Goal: Information Seeking & Learning: Compare options

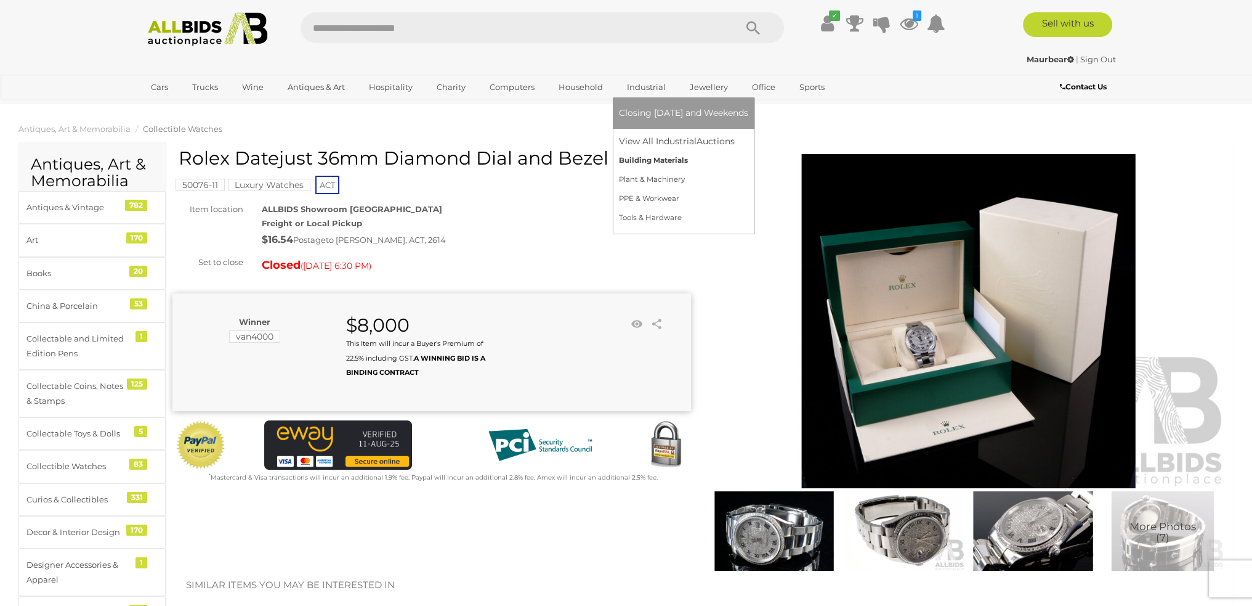
click at [649, 166] on link "Building Materials" at bounding box center [683, 160] width 129 height 19
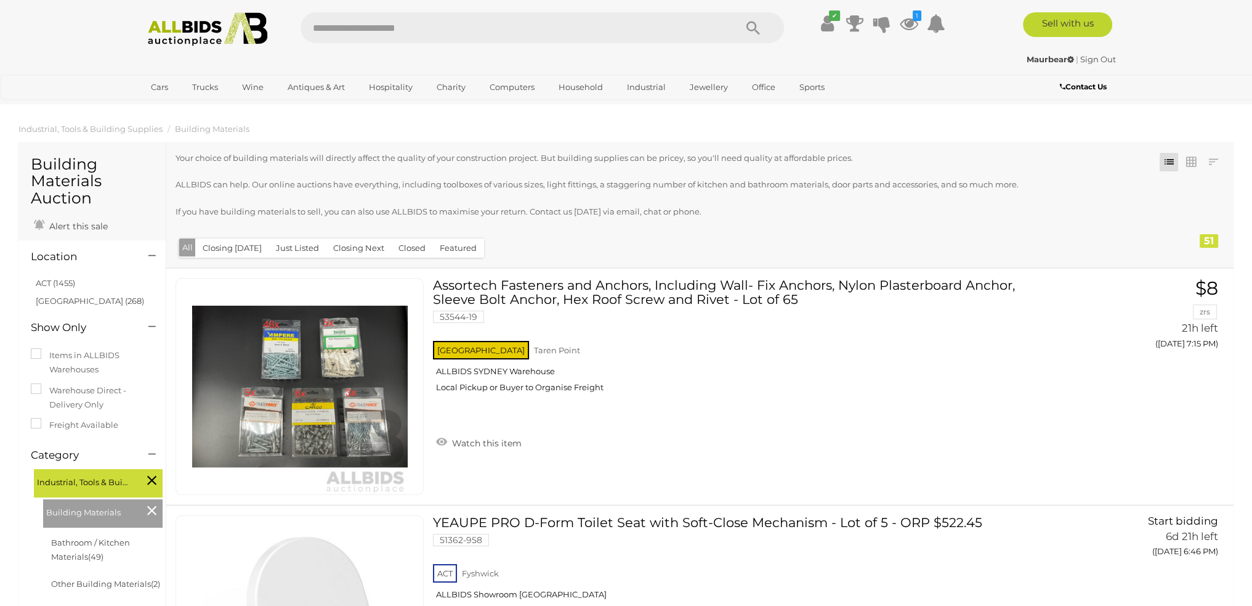
click at [410, 248] on button "Closed" at bounding box center [412, 247] width 42 height 19
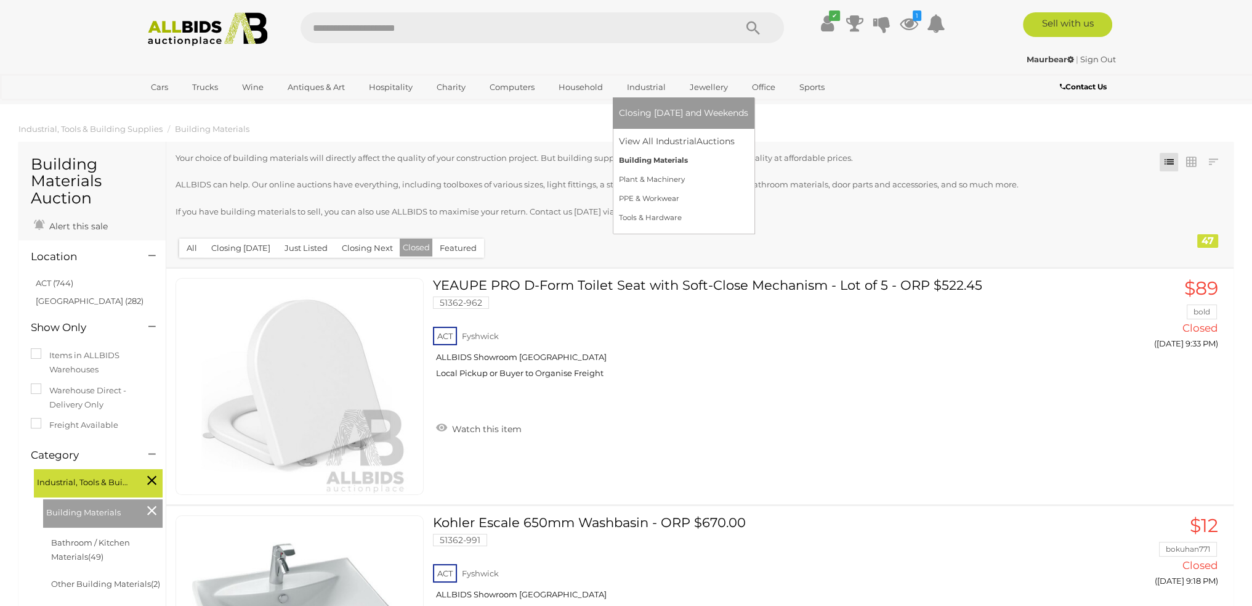
click at [638, 157] on link "Building Materials" at bounding box center [683, 160] width 129 height 19
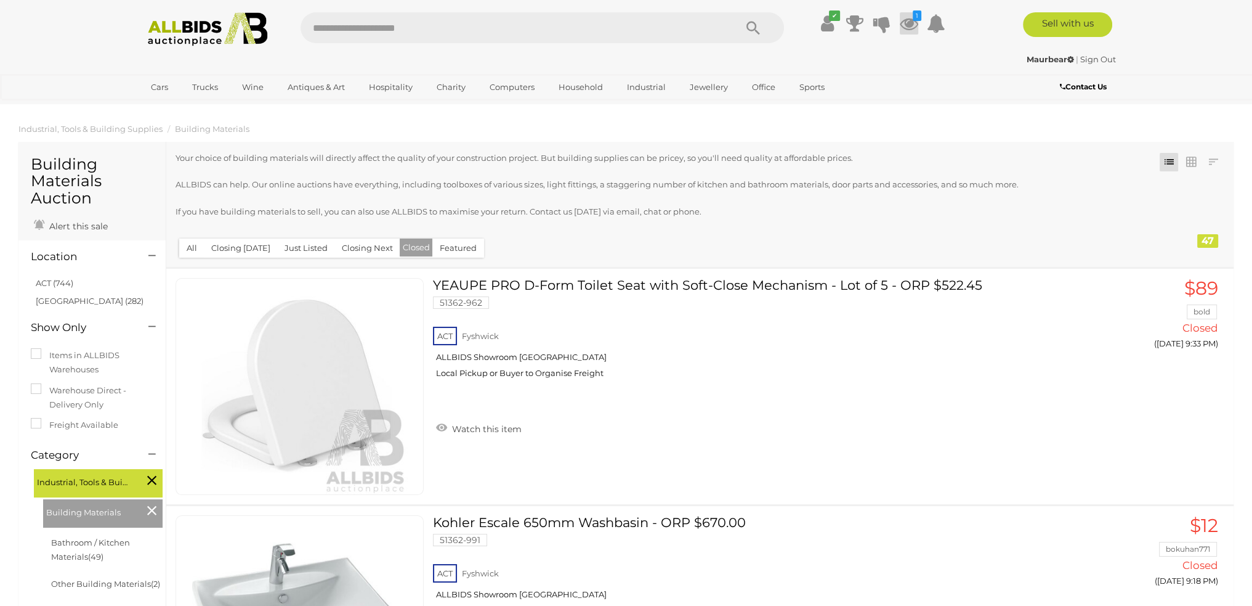
click at [910, 24] on icon at bounding box center [909, 23] width 18 height 22
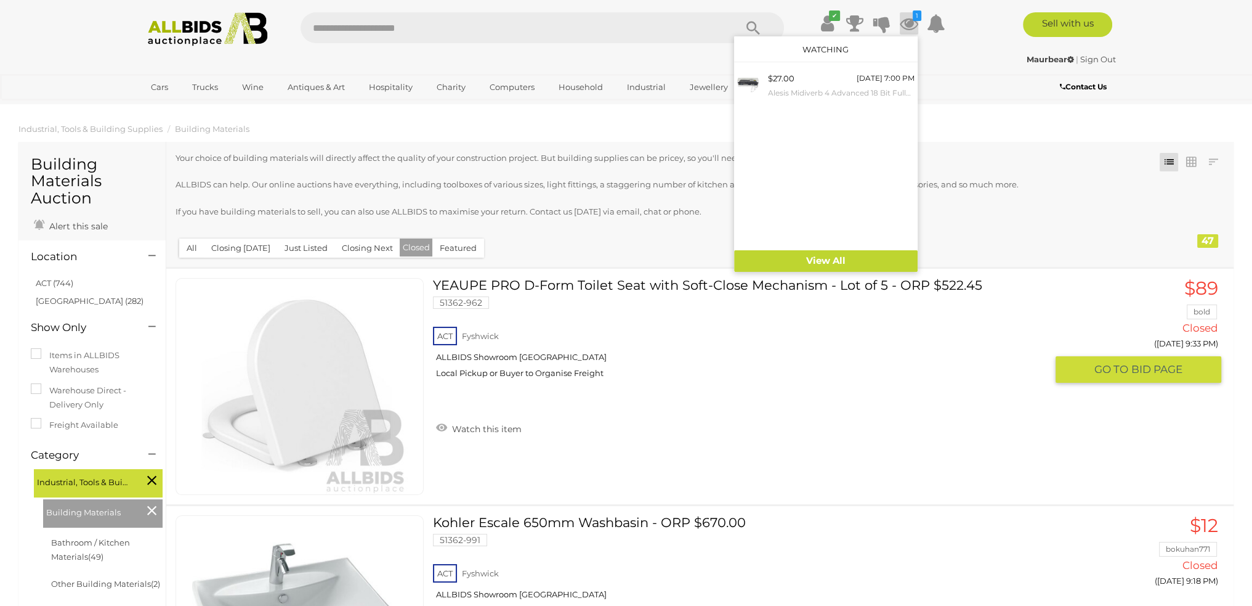
click at [884, 309] on link "YEAUPE PRO D-Form Toilet Seat with Soft-Close Mechanism - Lot of 5 - ORP $522.4…" at bounding box center [744, 333] width 604 height 110
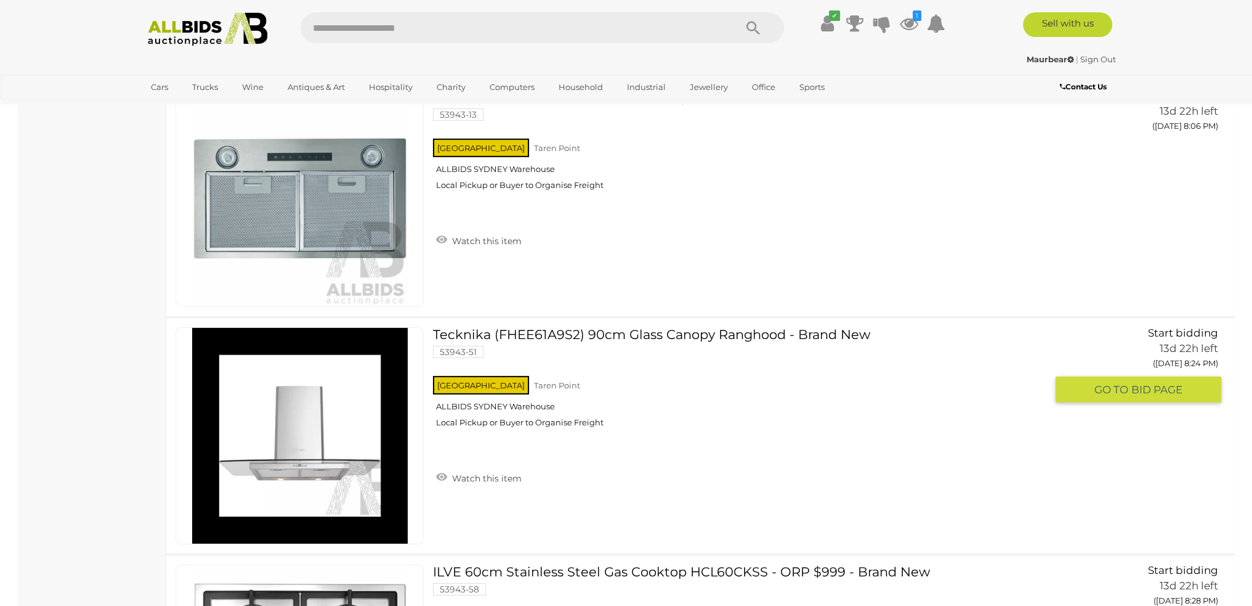
scroll to position [11705, 0]
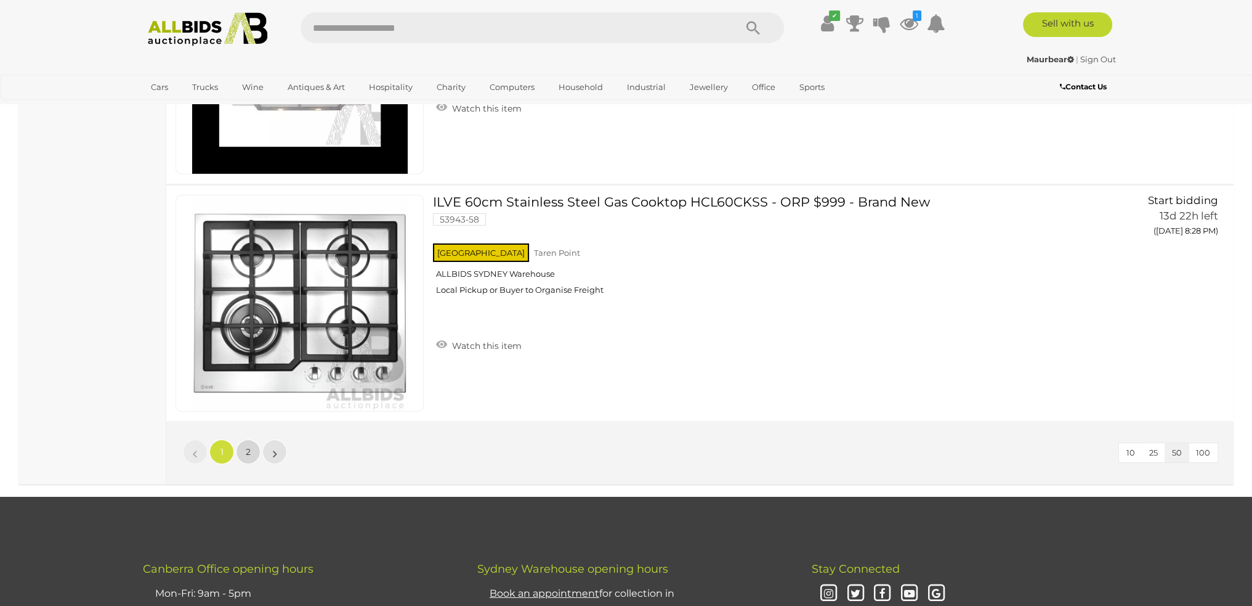
click at [245, 439] on link "2" at bounding box center [248, 451] width 25 height 25
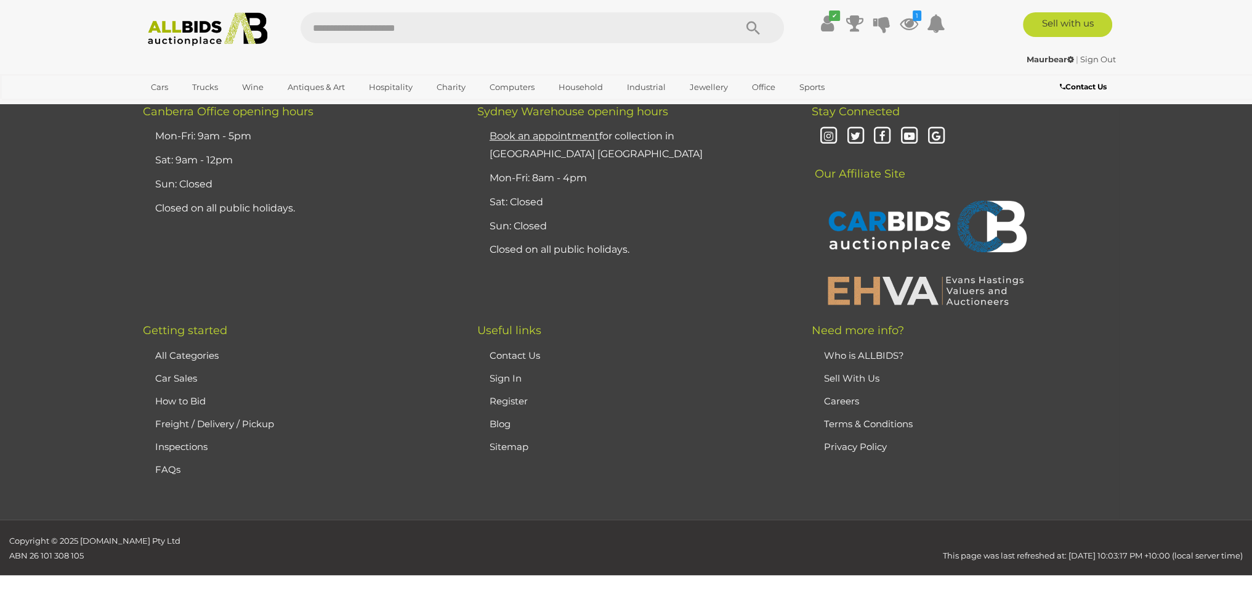
scroll to position [144, 0]
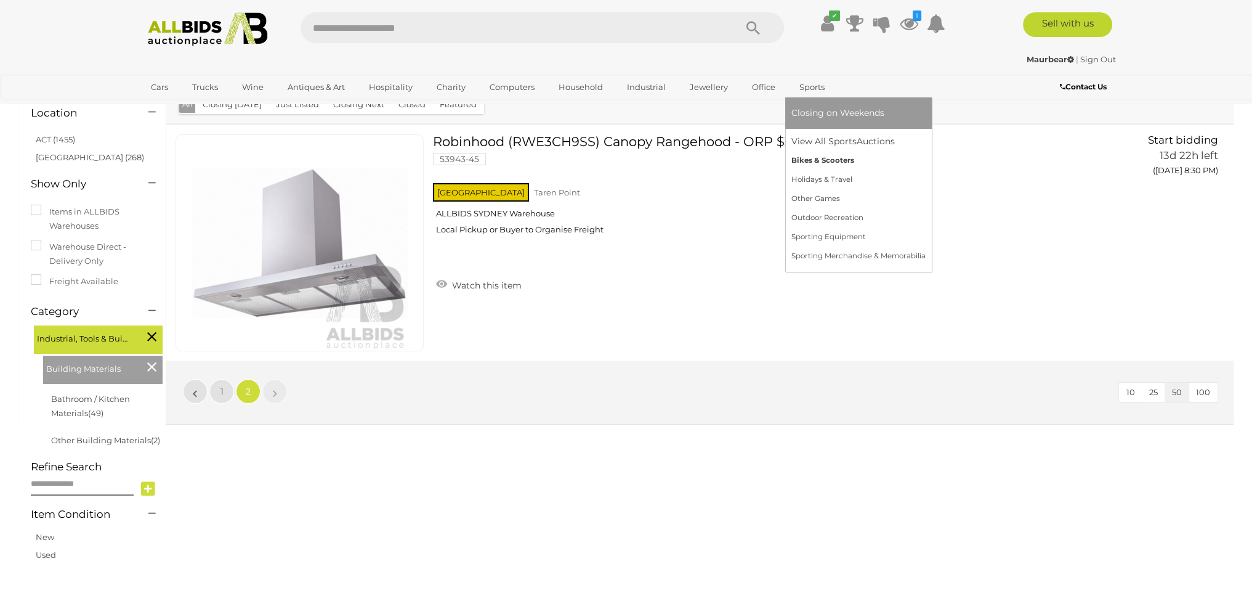
click at [810, 156] on link "Bikes & Scooters" at bounding box center [859, 160] width 134 height 19
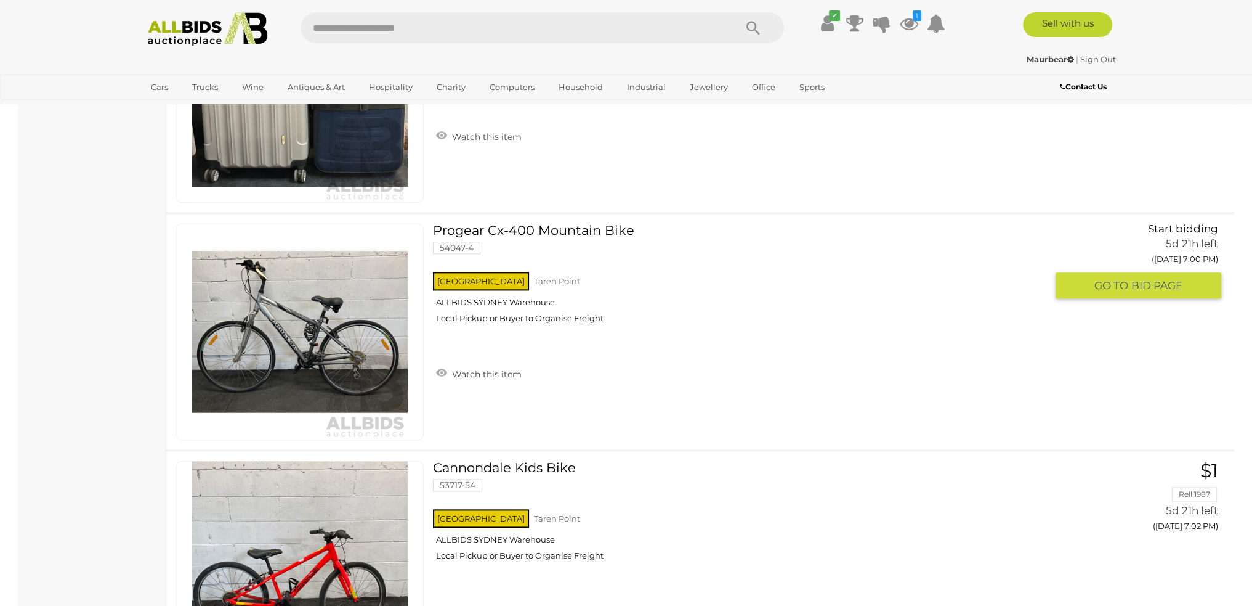
scroll to position [2218, 0]
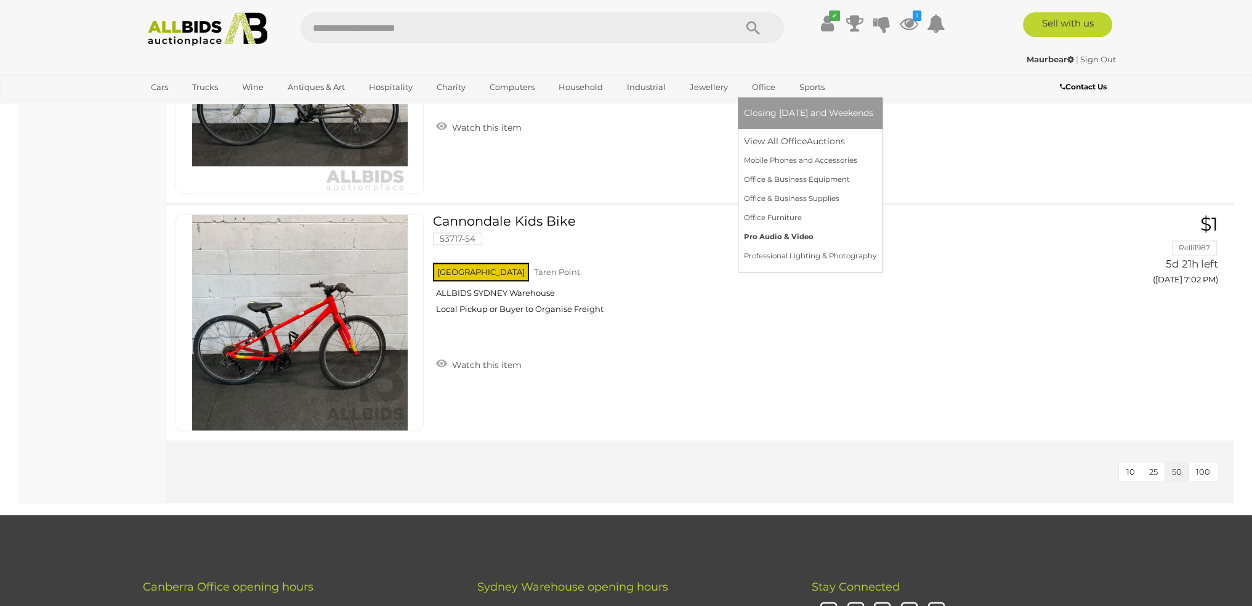
click at [758, 233] on link "Pro Audio & Video" at bounding box center [810, 236] width 132 height 19
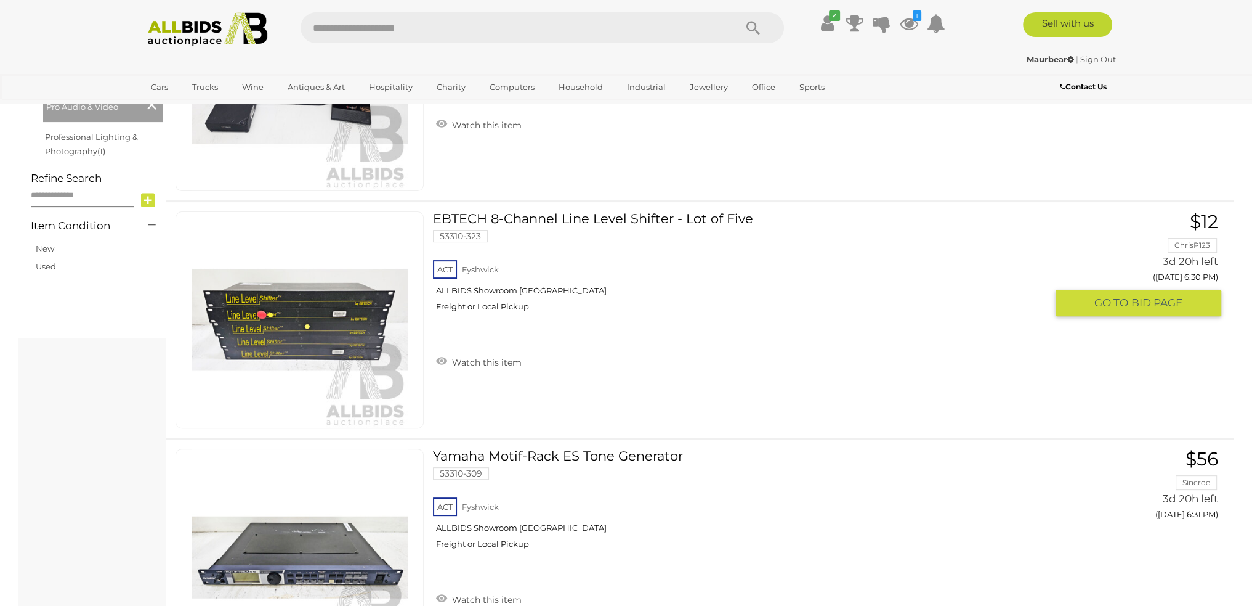
scroll to position [554, 0]
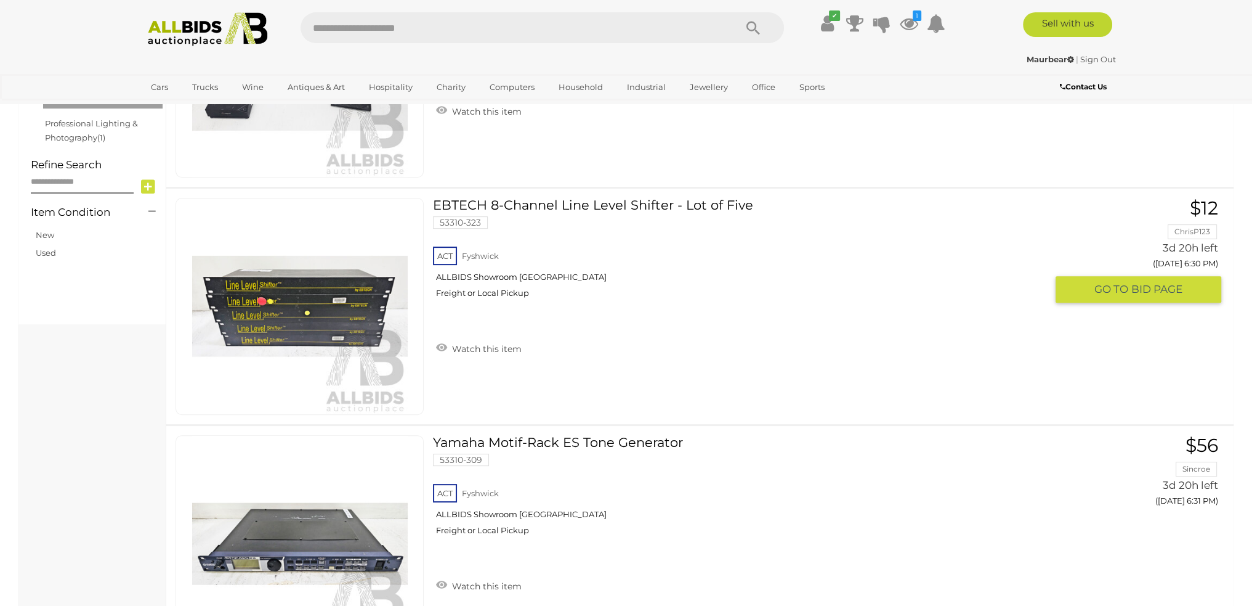
click at [557, 200] on link "EBTECH 8-Channel Line Level Shifter - Lot of Five 53310-323 ACT Fyshwick" at bounding box center [744, 253] width 604 height 110
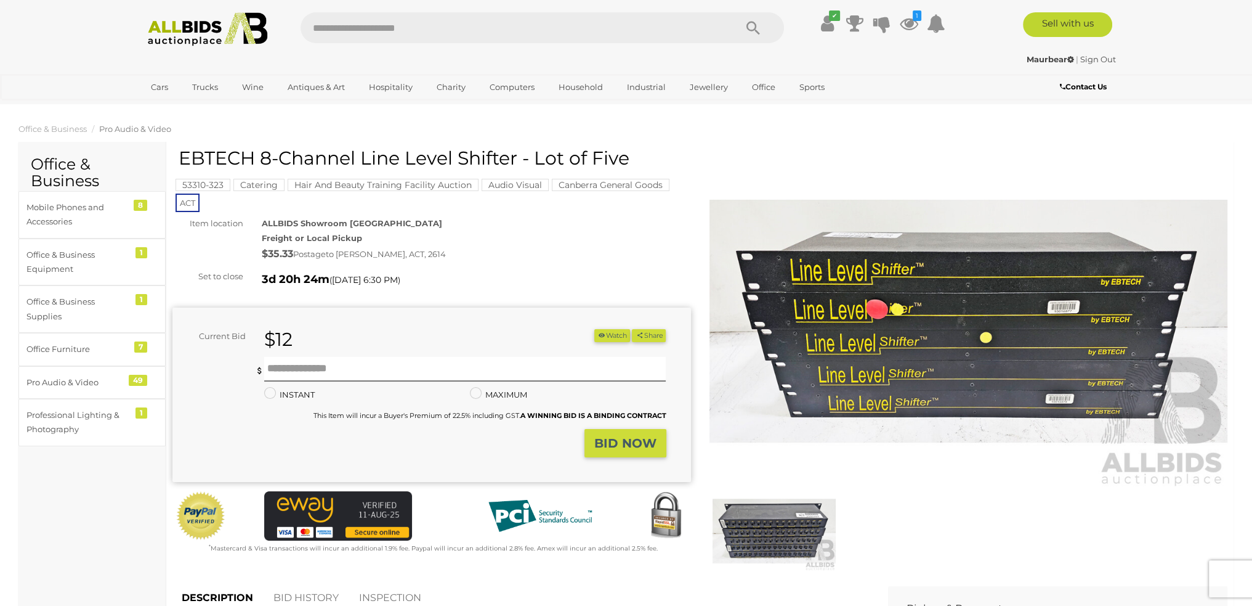
click at [744, 540] on img at bounding box center [774, 530] width 123 height 79
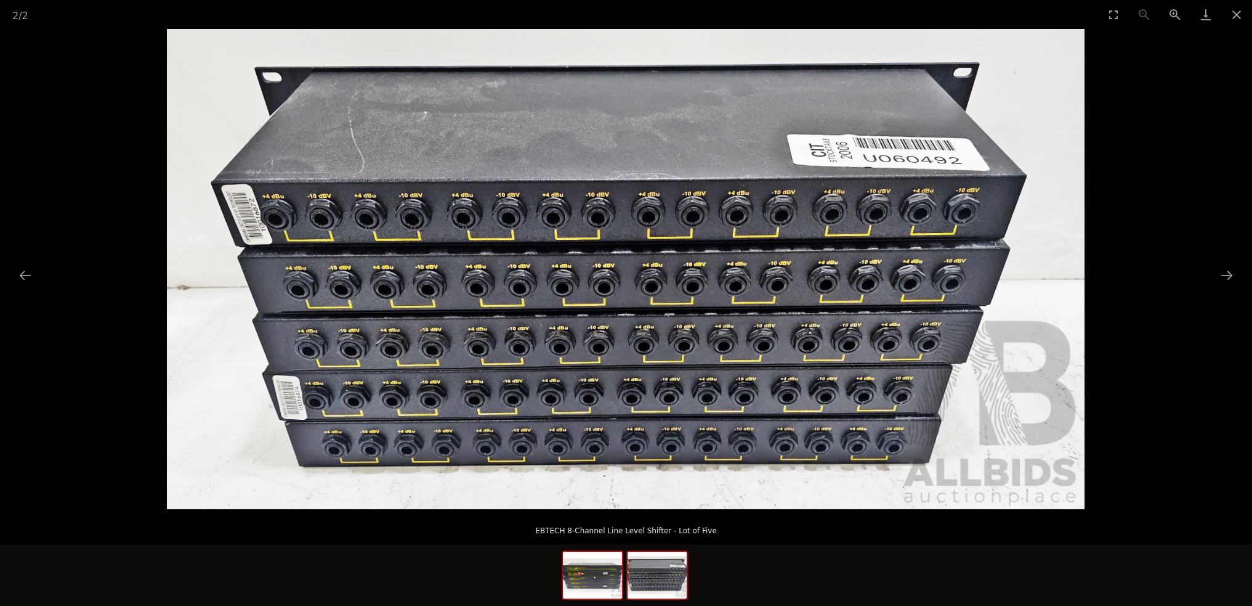
click at [599, 569] on img at bounding box center [592, 574] width 59 height 47
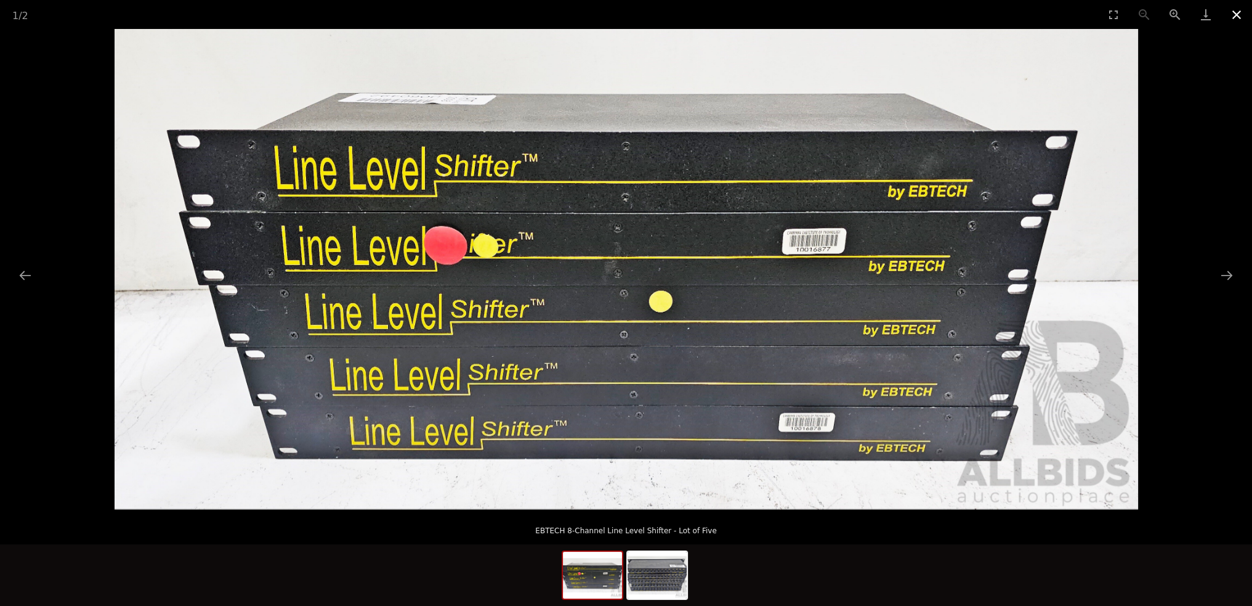
click at [1242, 13] on button "Close gallery" at bounding box center [1237, 14] width 31 height 29
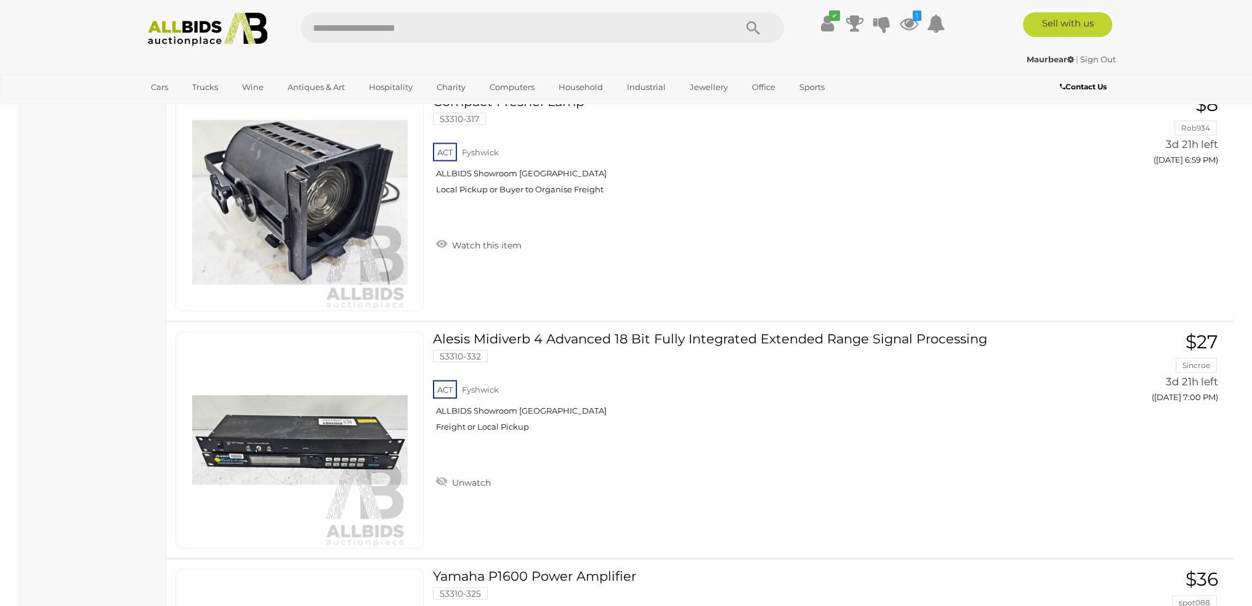
scroll to position [3510, 0]
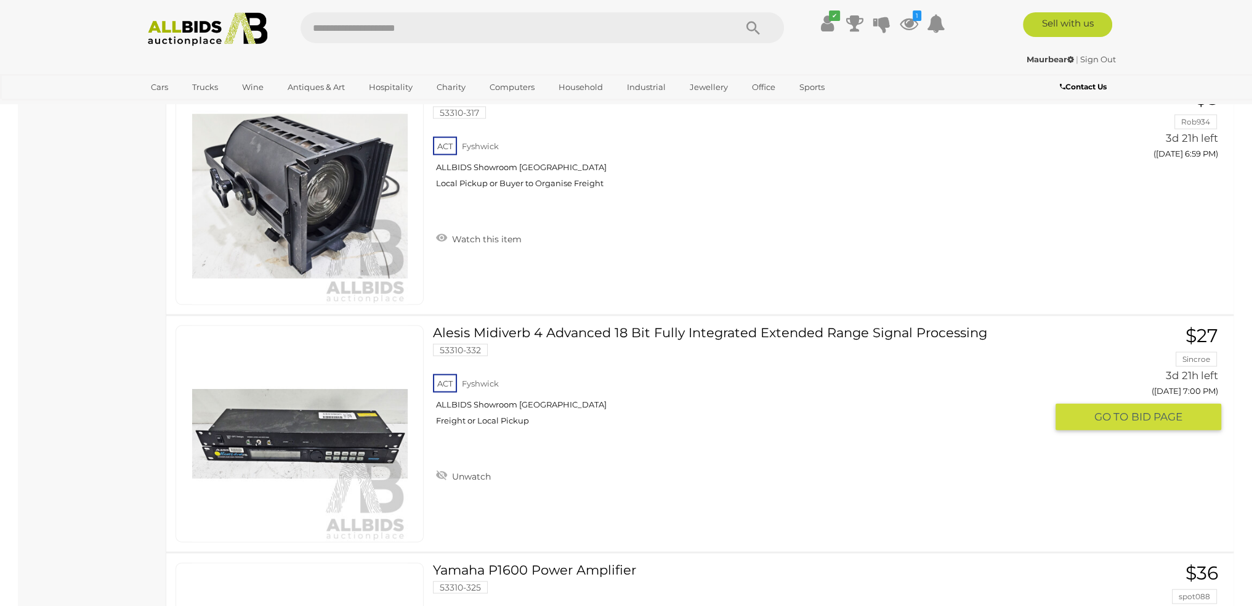
click at [631, 325] on link "Alesis Midiverb 4 Advanced 18 Bit Fully Integrated Extended Range Signal Proces…" at bounding box center [744, 380] width 604 height 110
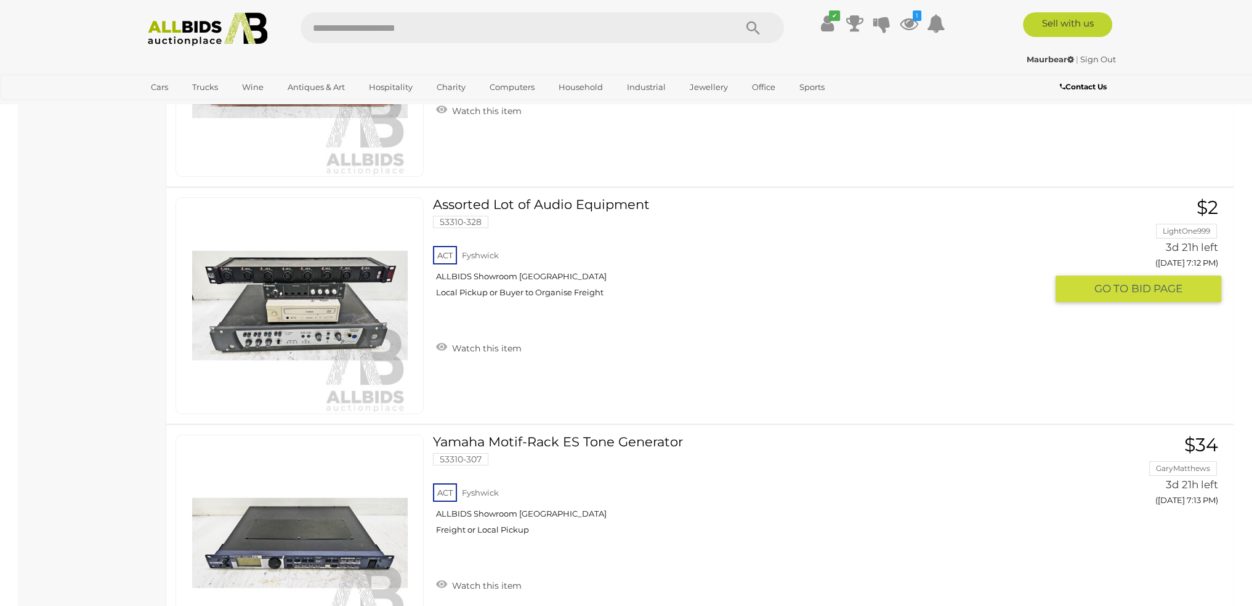
scroll to position [6031, 0]
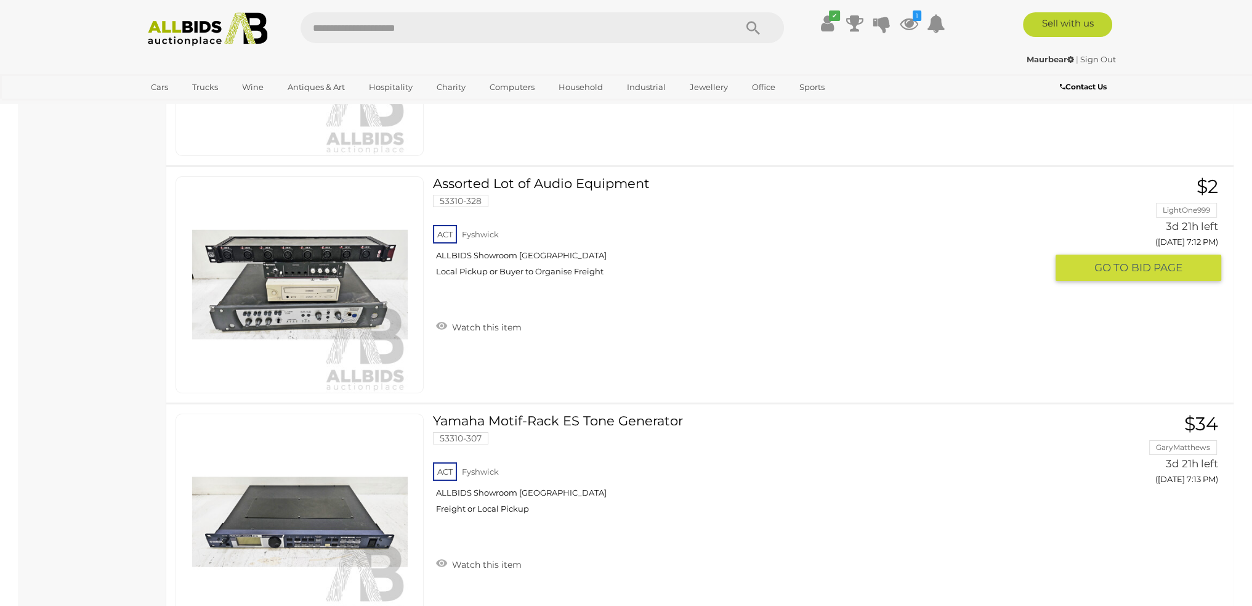
click at [517, 176] on link "Assorted Lot of Audio Equipment 53310-328 ACT Fyshwick ALLBIDS Showroom Fyshwick" at bounding box center [744, 231] width 604 height 110
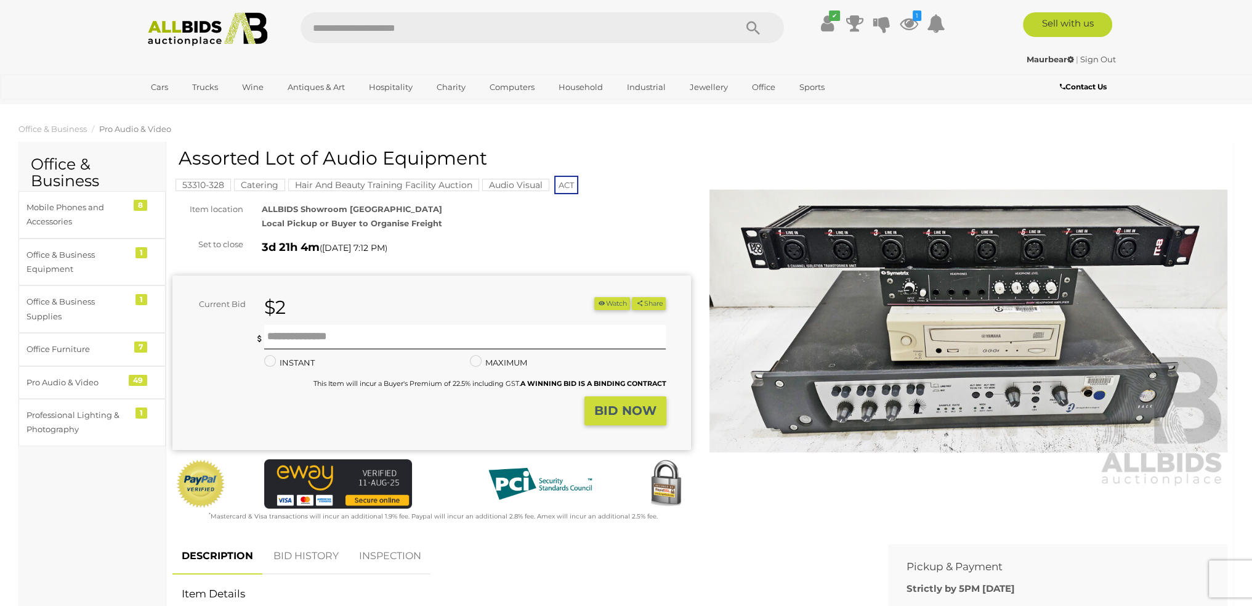
click at [835, 399] on img at bounding box center [969, 321] width 519 height 334
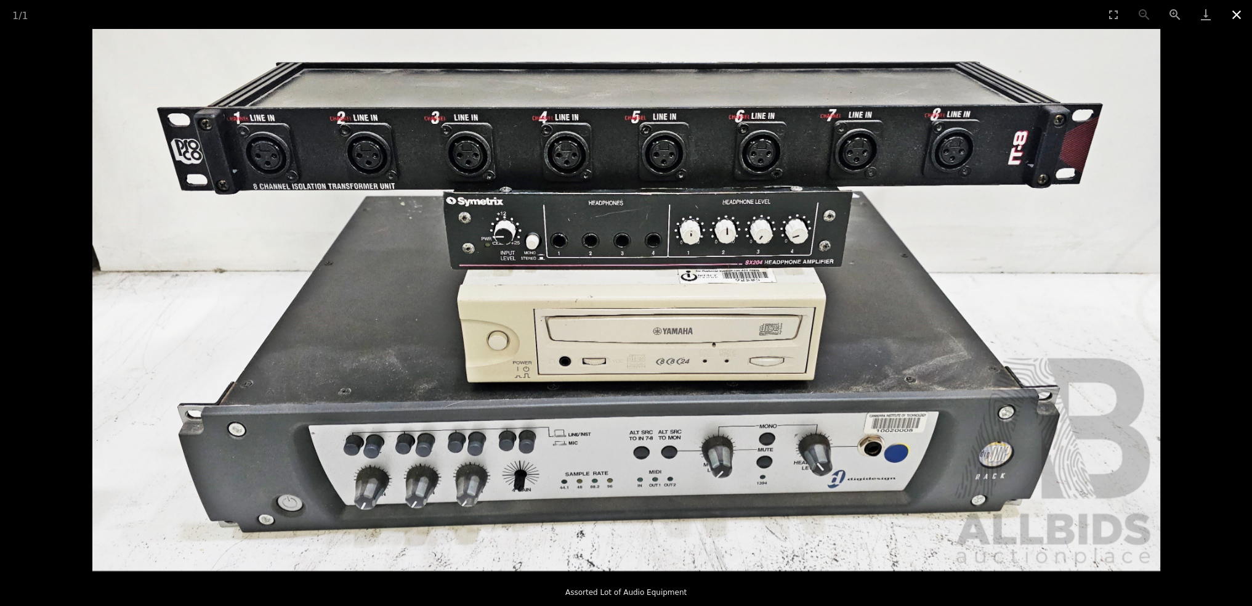
click at [1232, 11] on button "Close gallery" at bounding box center [1237, 14] width 31 height 29
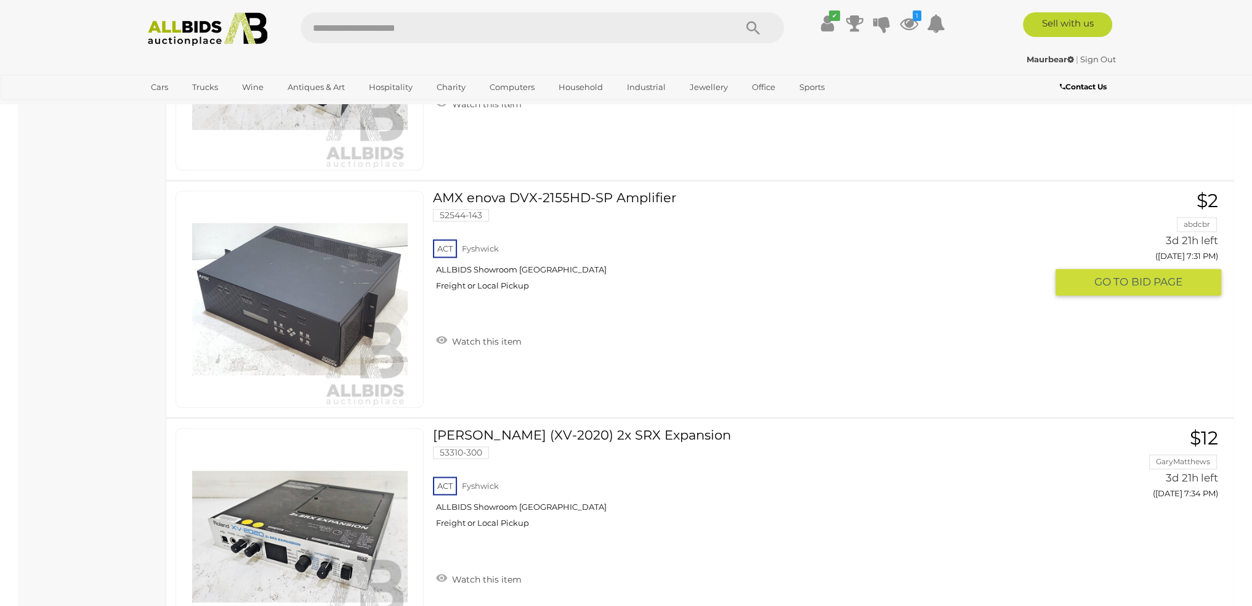
scroll to position [8890, 0]
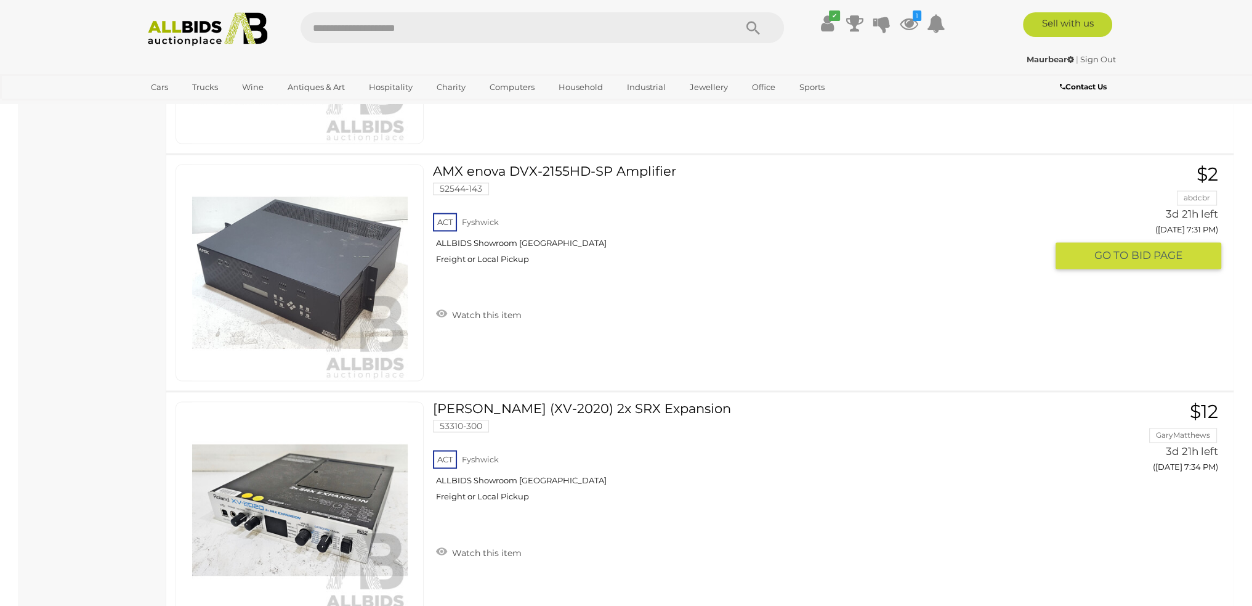
click at [498, 164] on link "AMX enova DVX-2155HD-SP Amplifier 52544-143 ACT Fyshwick ALLBIDS Showroom Fyshw…" at bounding box center [744, 219] width 604 height 110
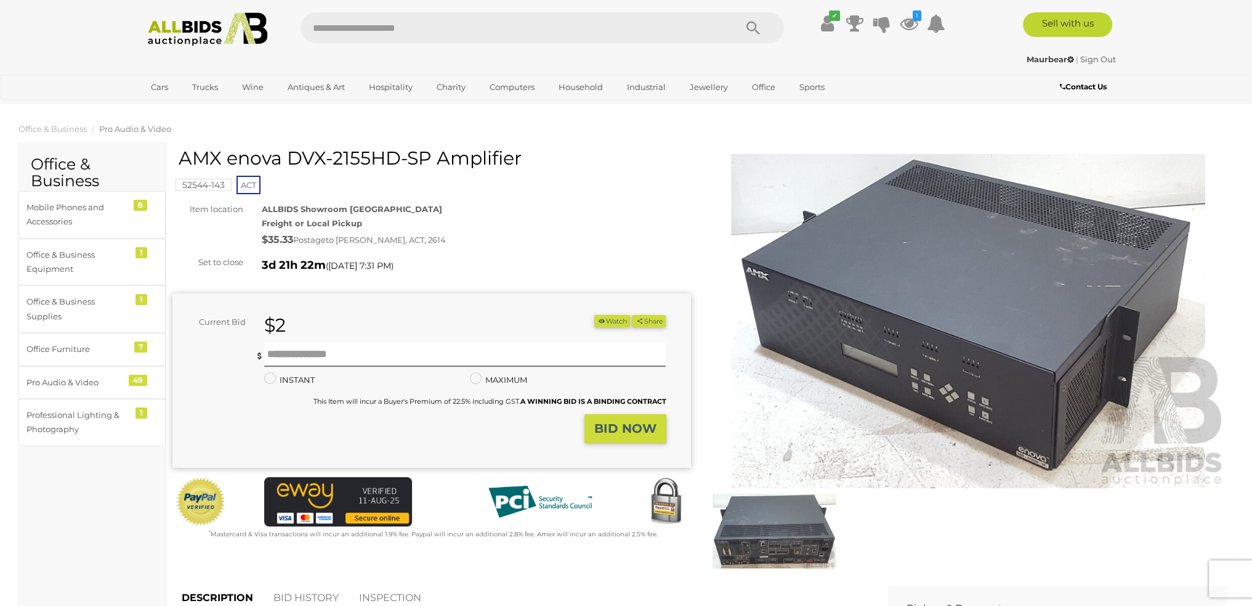
click at [779, 549] on img at bounding box center [774, 530] width 123 height 79
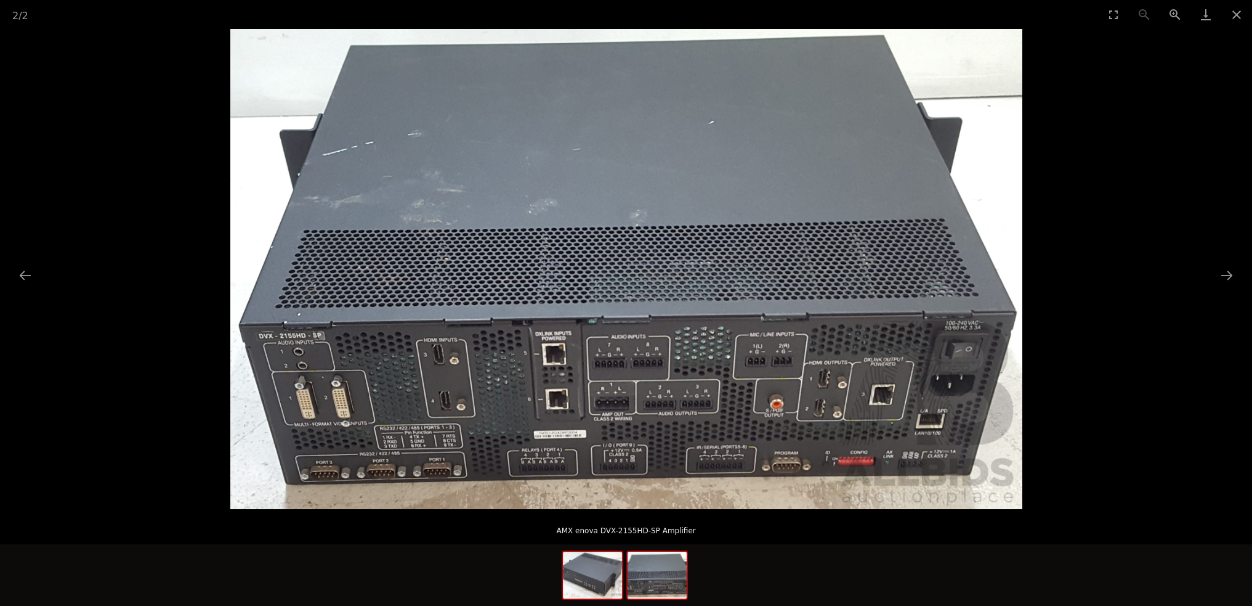
click at [590, 582] on img at bounding box center [592, 574] width 59 height 47
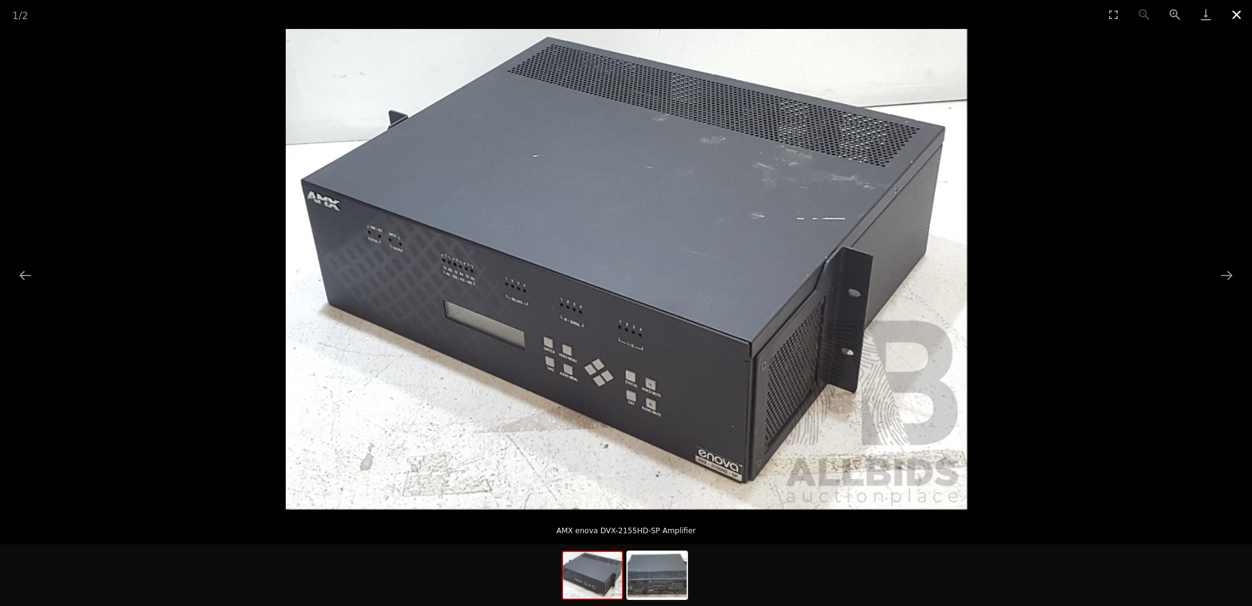
click at [1237, 16] on button "Close gallery" at bounding box center [1237, 14] width 31 height 29
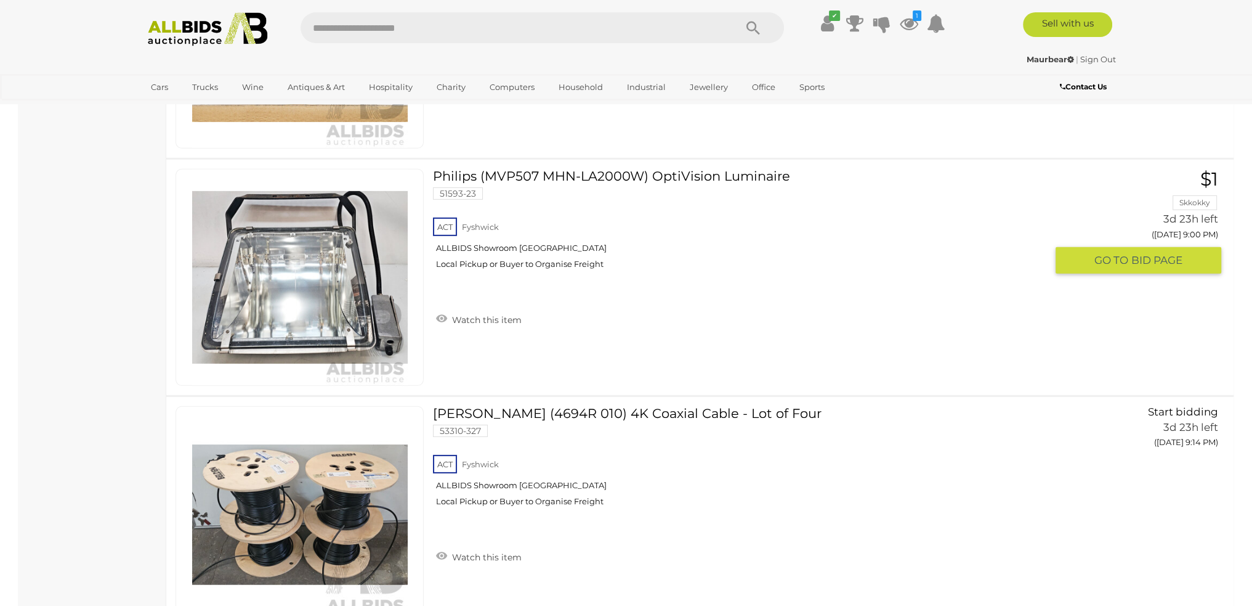
scroll to position [11236, 0]
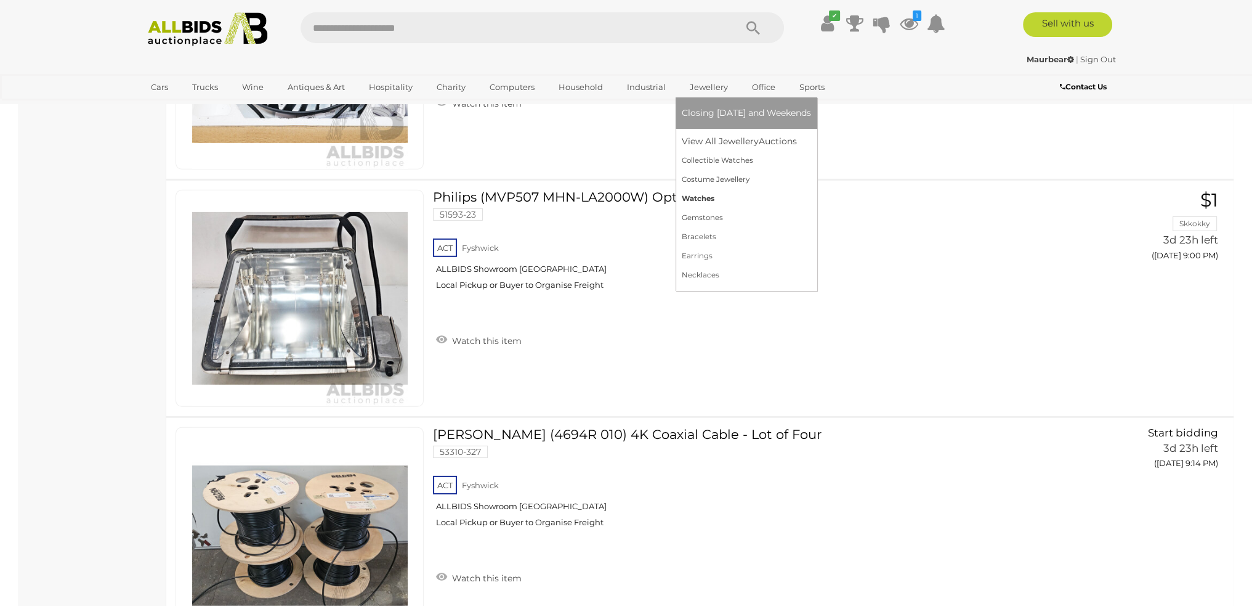
click at [696, 198] on link "Watches" at bounding box center [746, 198] width 129 height 19
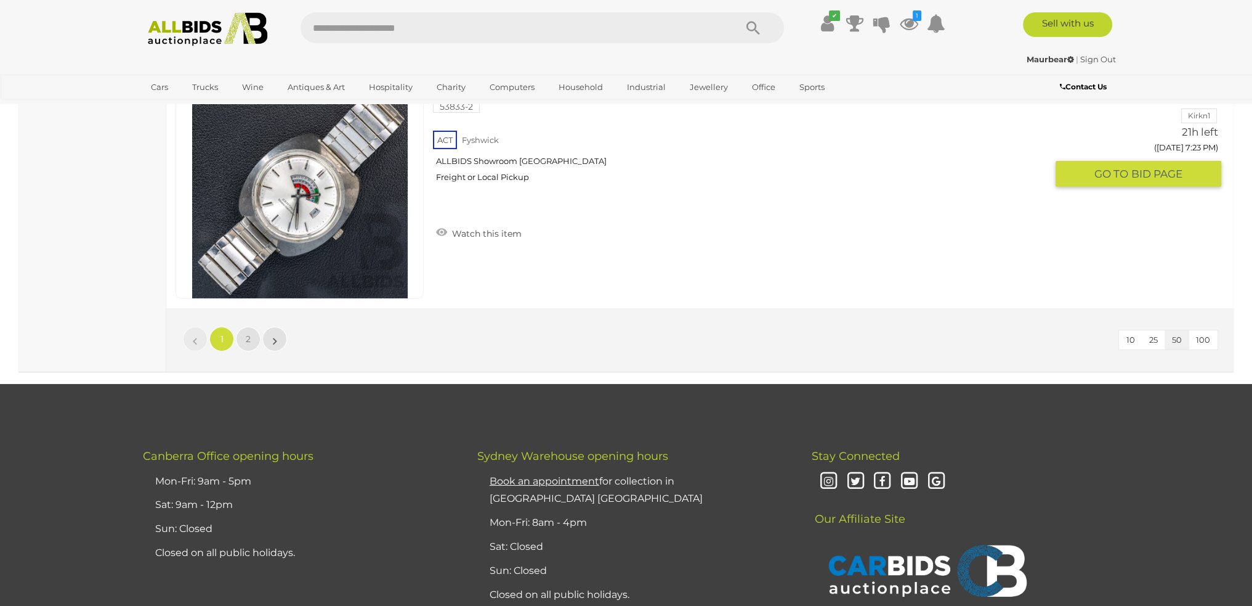
scroll to position [11951, 0]
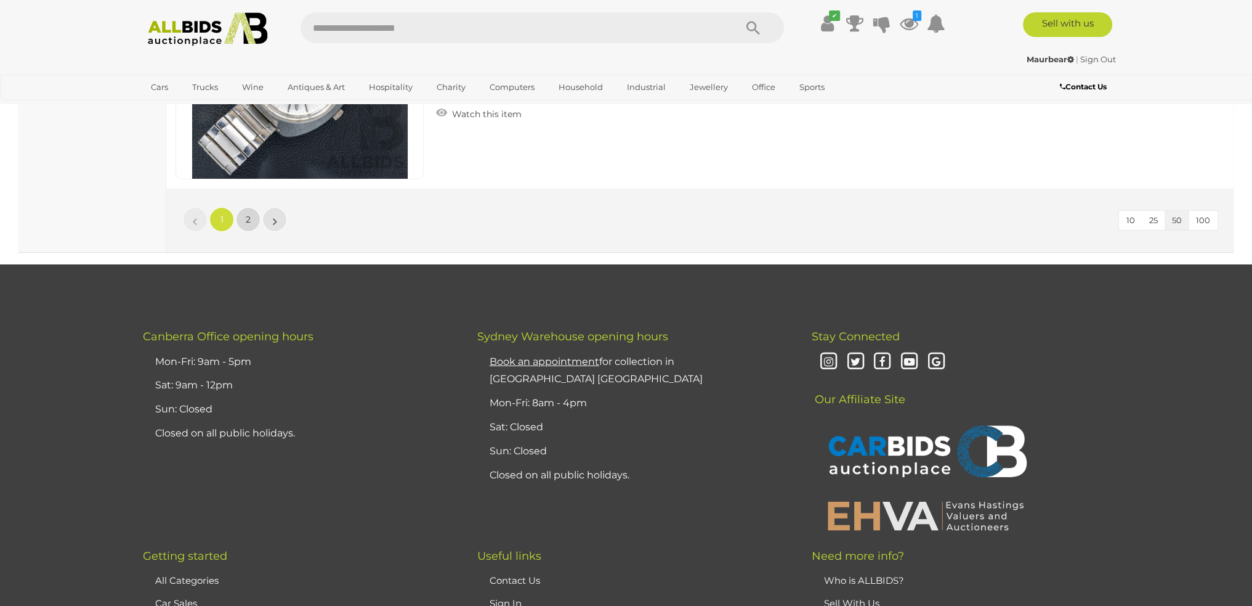
click at [249, 214] on span "2" at bounding box center [248, 219] width 5 height 11
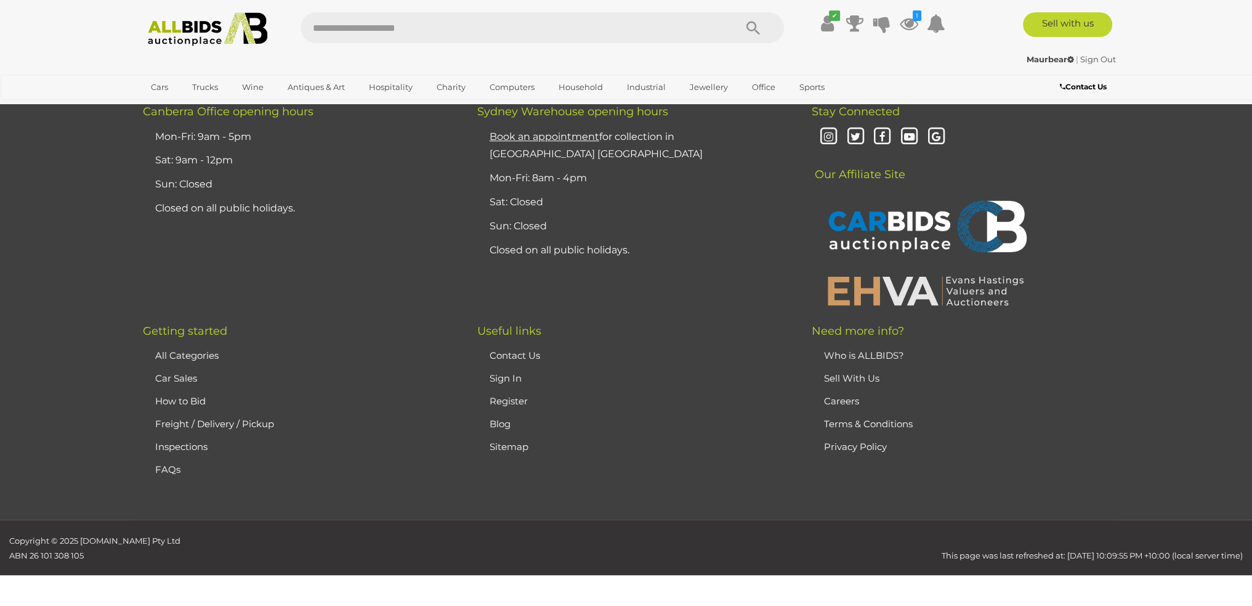
scroll to position [158, 0]
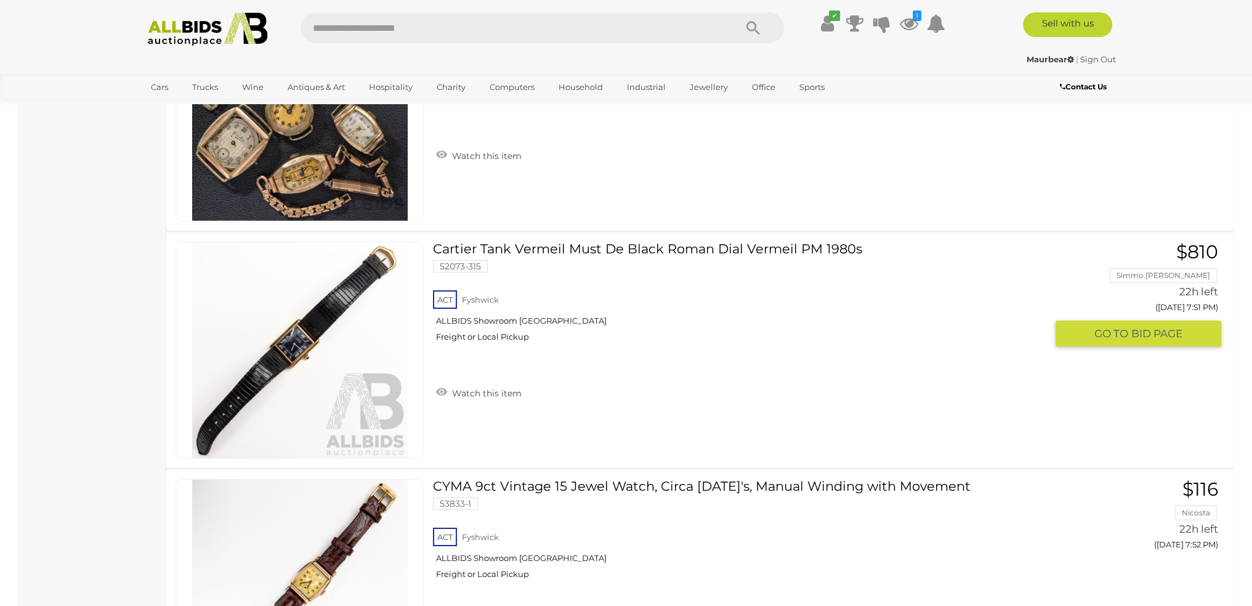
scroll to position [5764, 0]
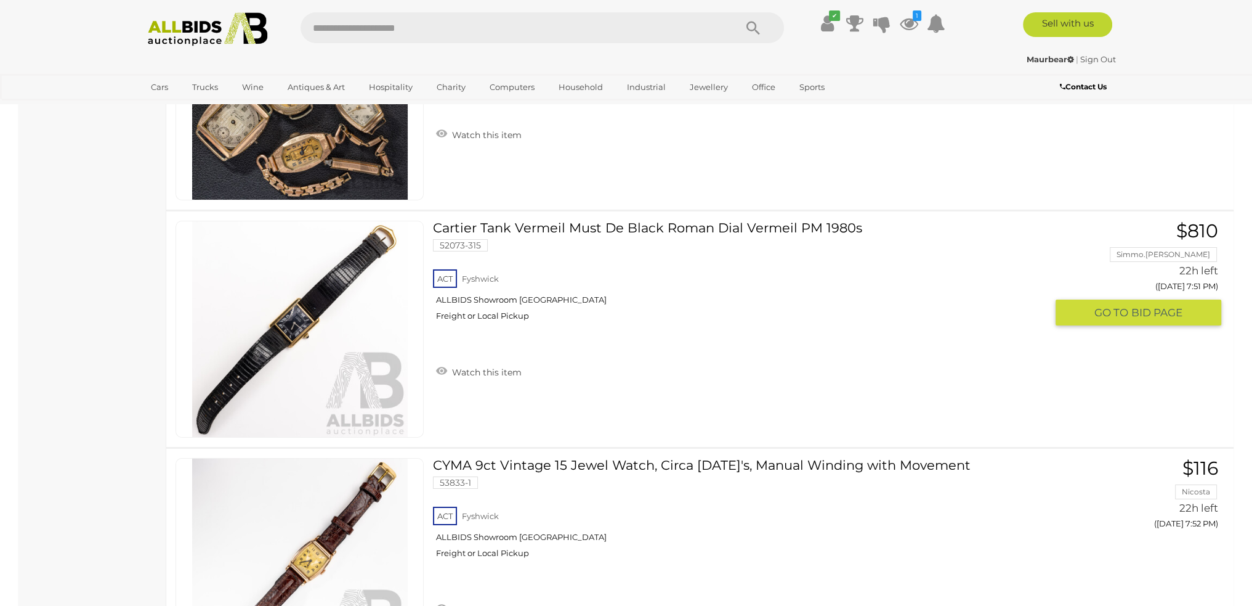
click at [291, 312] on img at bounding box center [300, 329] width 216 height 216
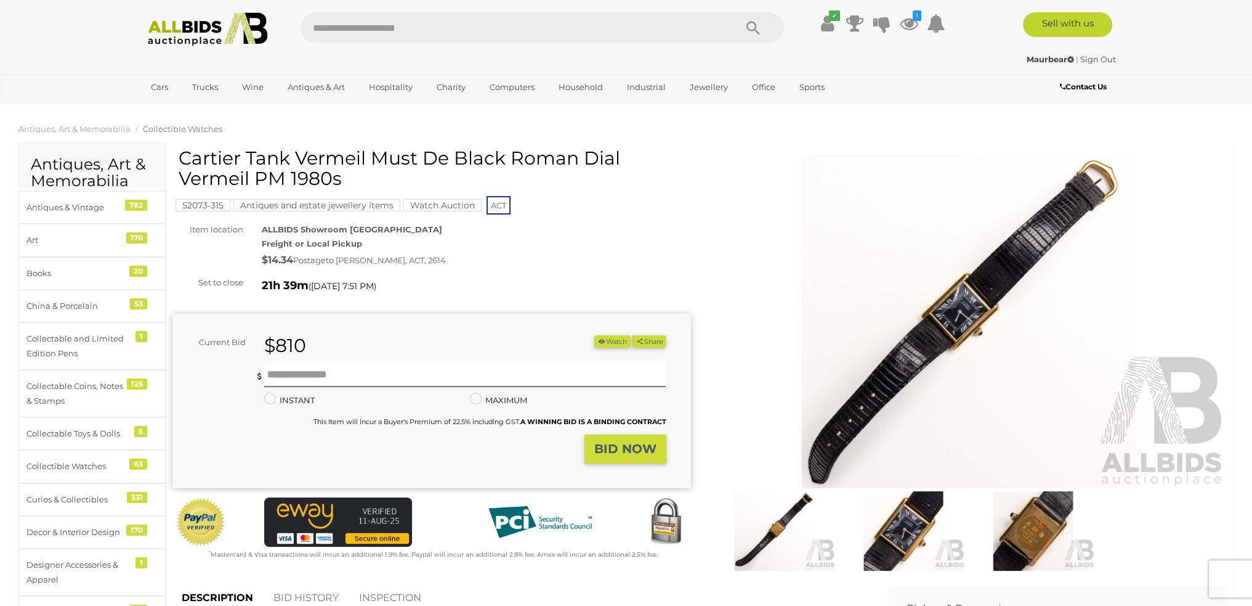
click at [1040, 513] on img at bounding box center [1033, 530] width 123 height 79
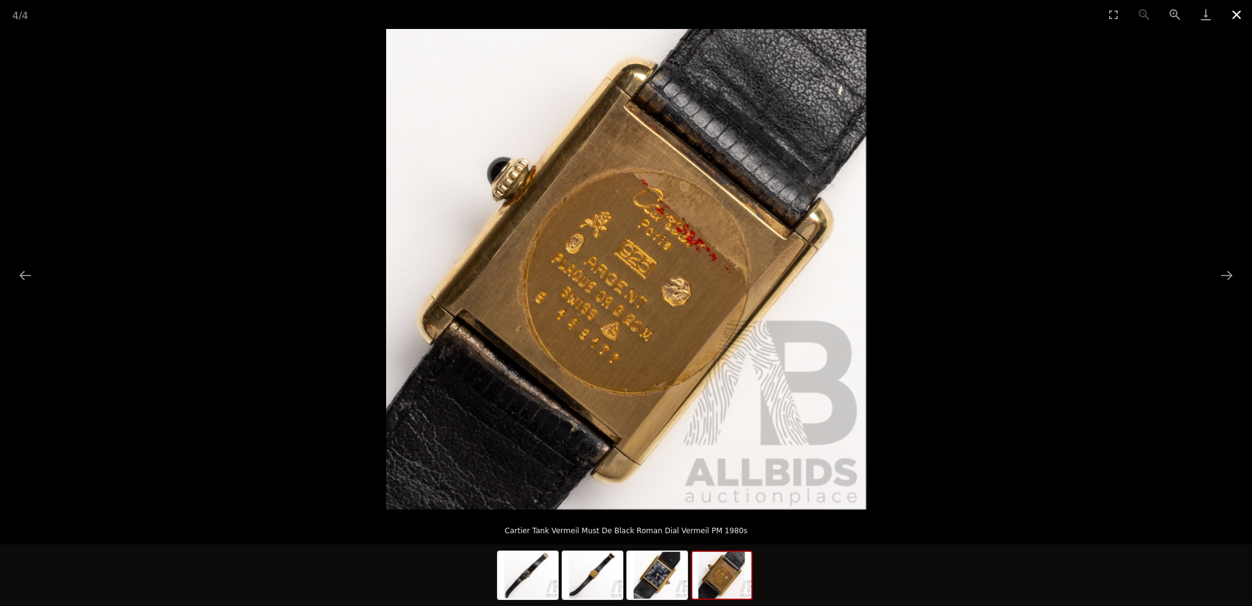
click at [1232, 14] on button "Close gallery" at bounding box center [1237, 14] width 31 height 29
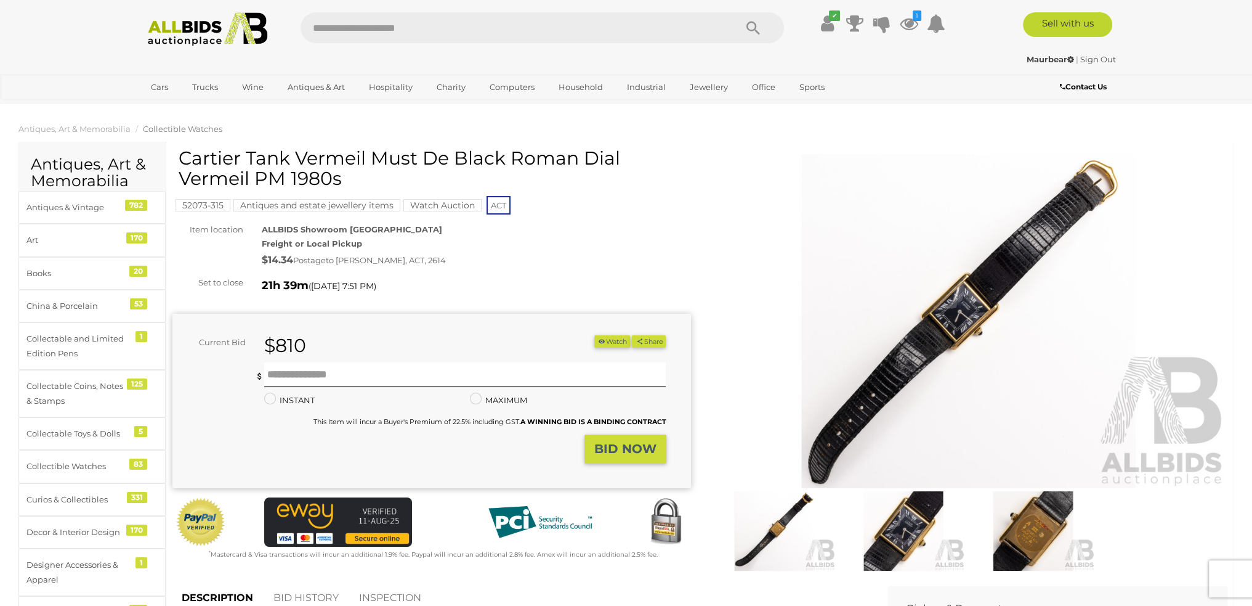
click at [963, 310] on img at bounding box center [969, 321] width 519 height 334
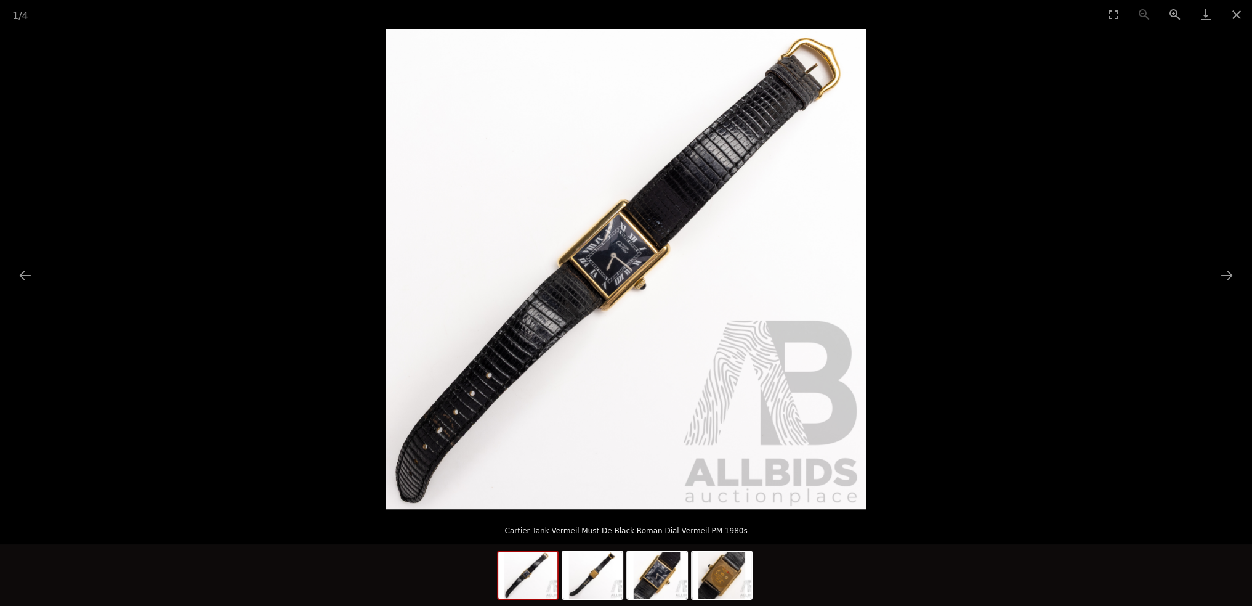
click at [610, 256] on img at bounding box center [626, 269] width 480 height 480
click at [1177, 14] on button "Zoom in" at bounding box center [1175, 14] width 31 height 29
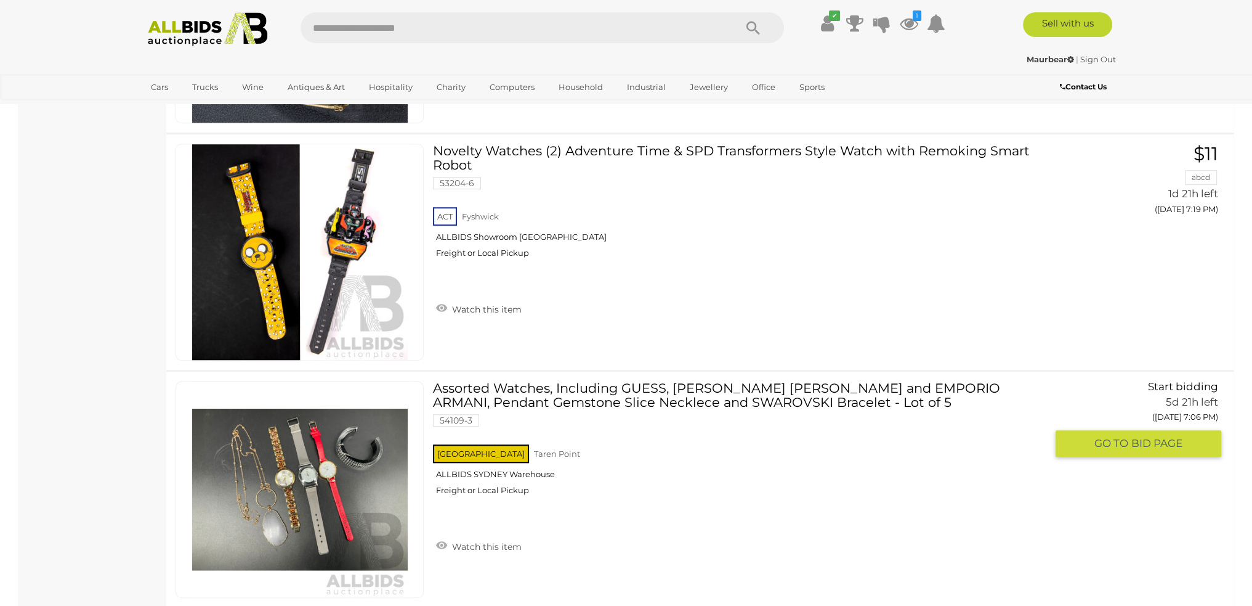
scroll to position [7497, 0]
